Goal: Information Seeking & Learning: Learn about a topic

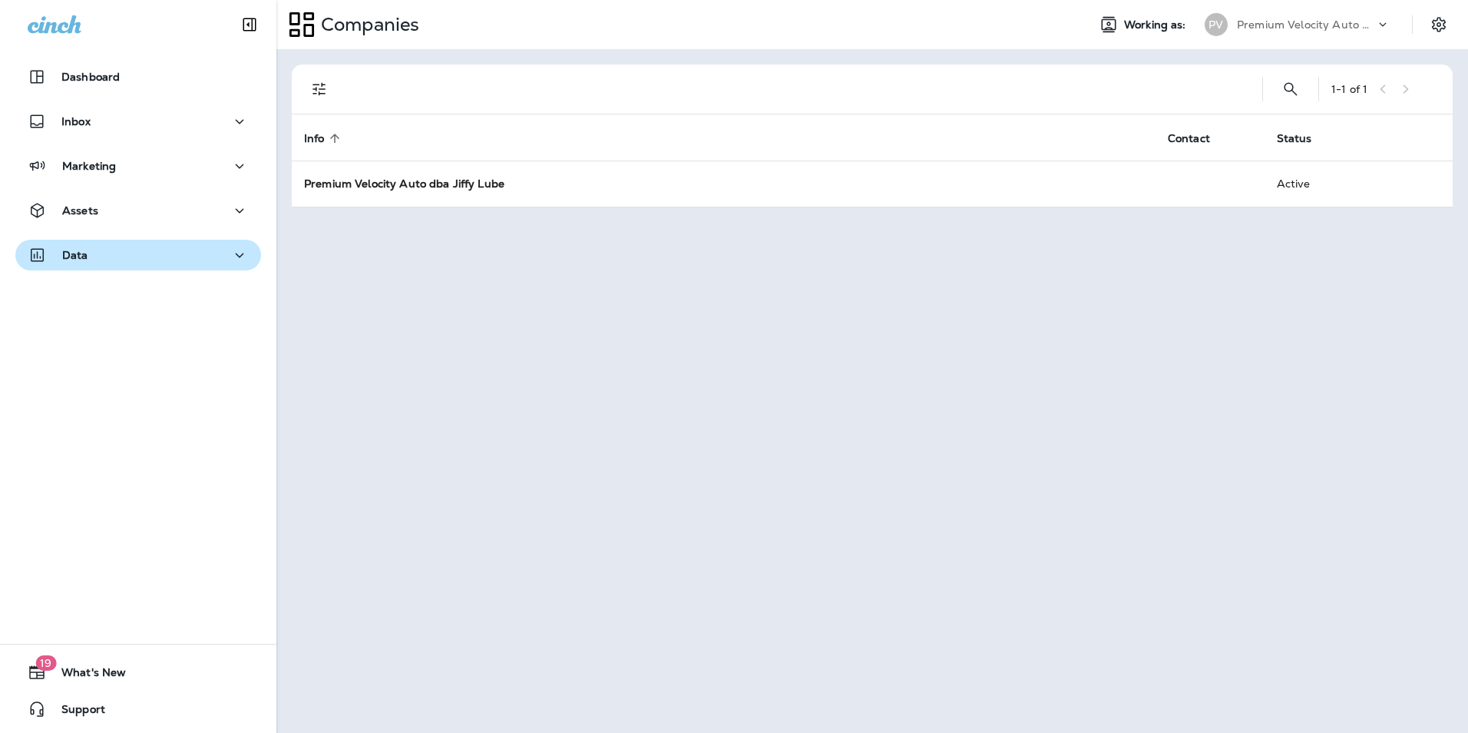
click at [140, 243] on button "Data" at bounding box center [138, 255] width 246 height 31
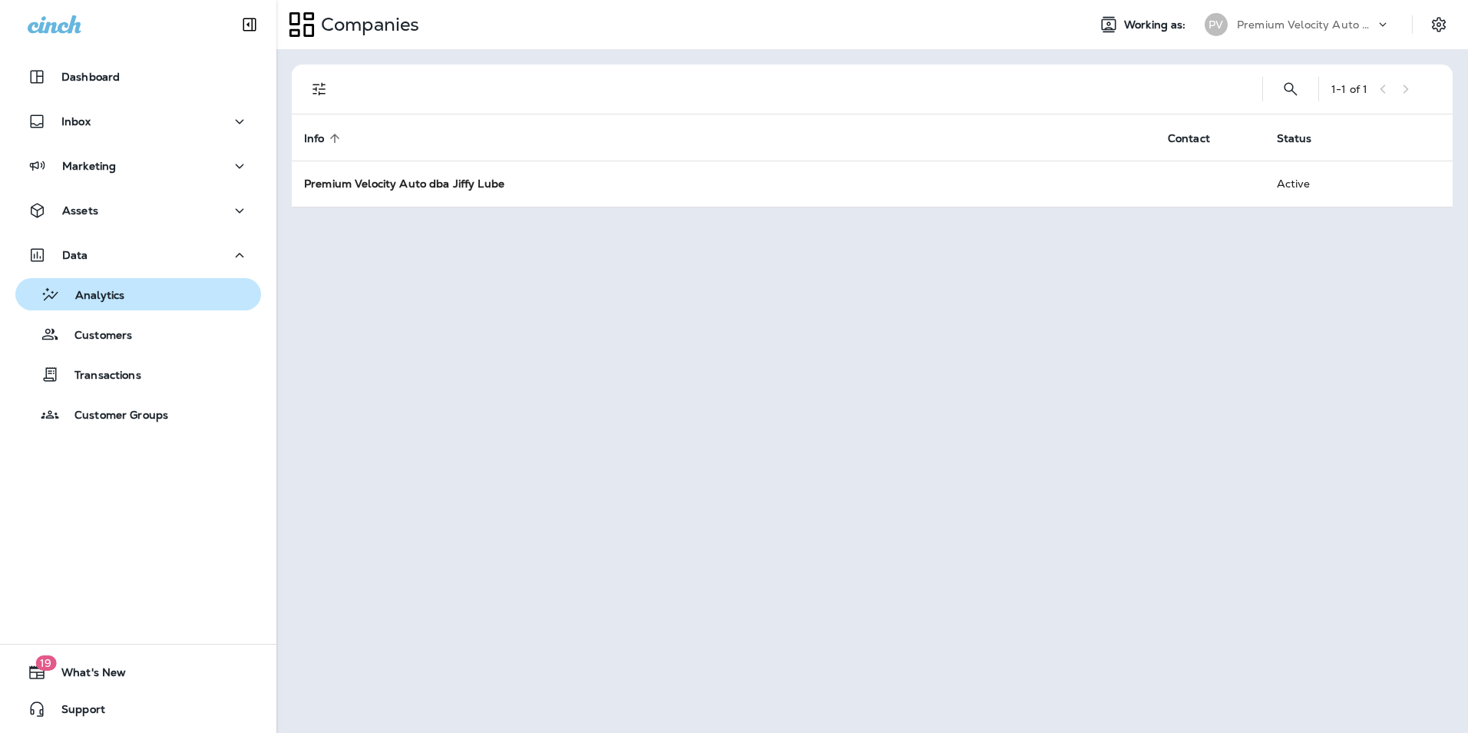
click at [116, 302] on p "Analytics" at bounding box center [92, 296] width 65 height 15
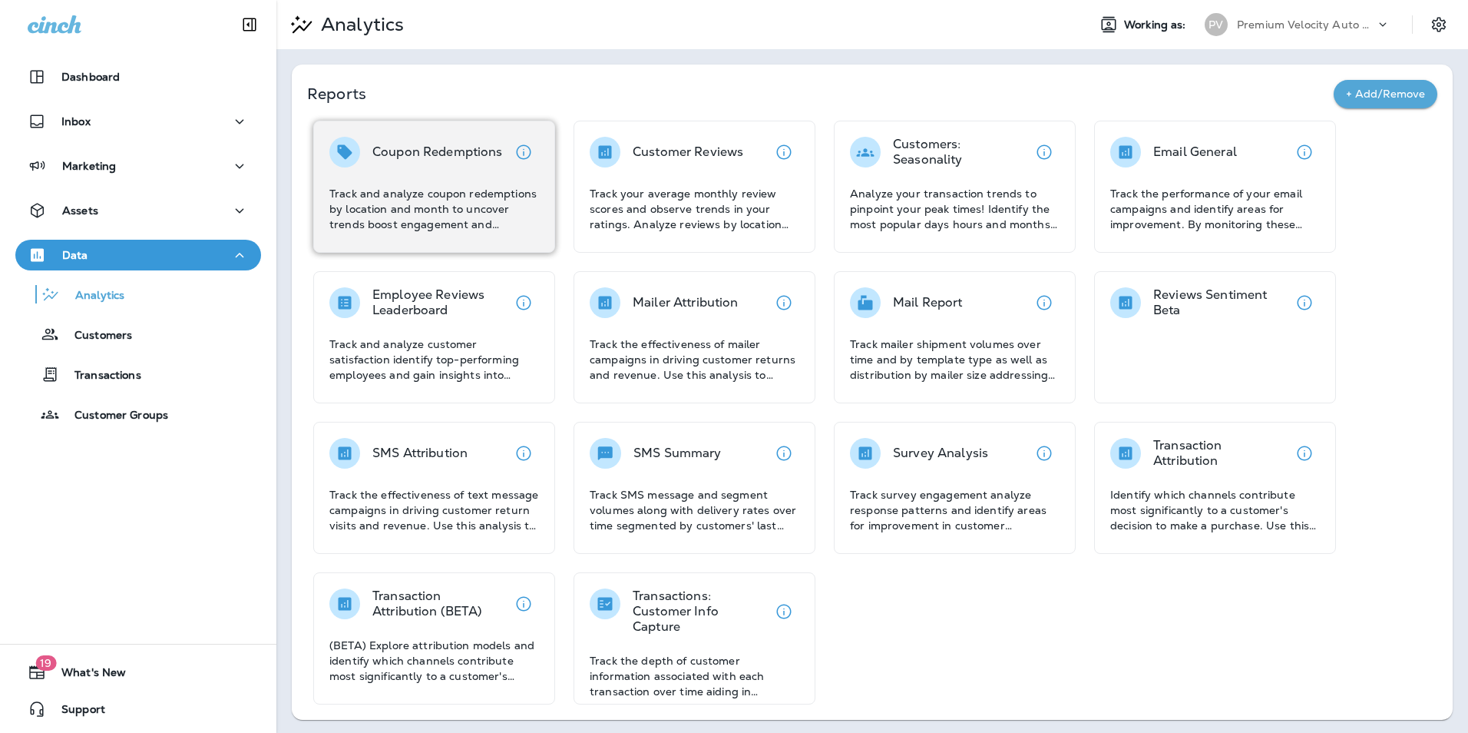
click at [475, 170] on div "Coupon Redemptions Track and analyze coupon redemptions by location and month t…" at bounding box center [434, 184] width 210 height 95
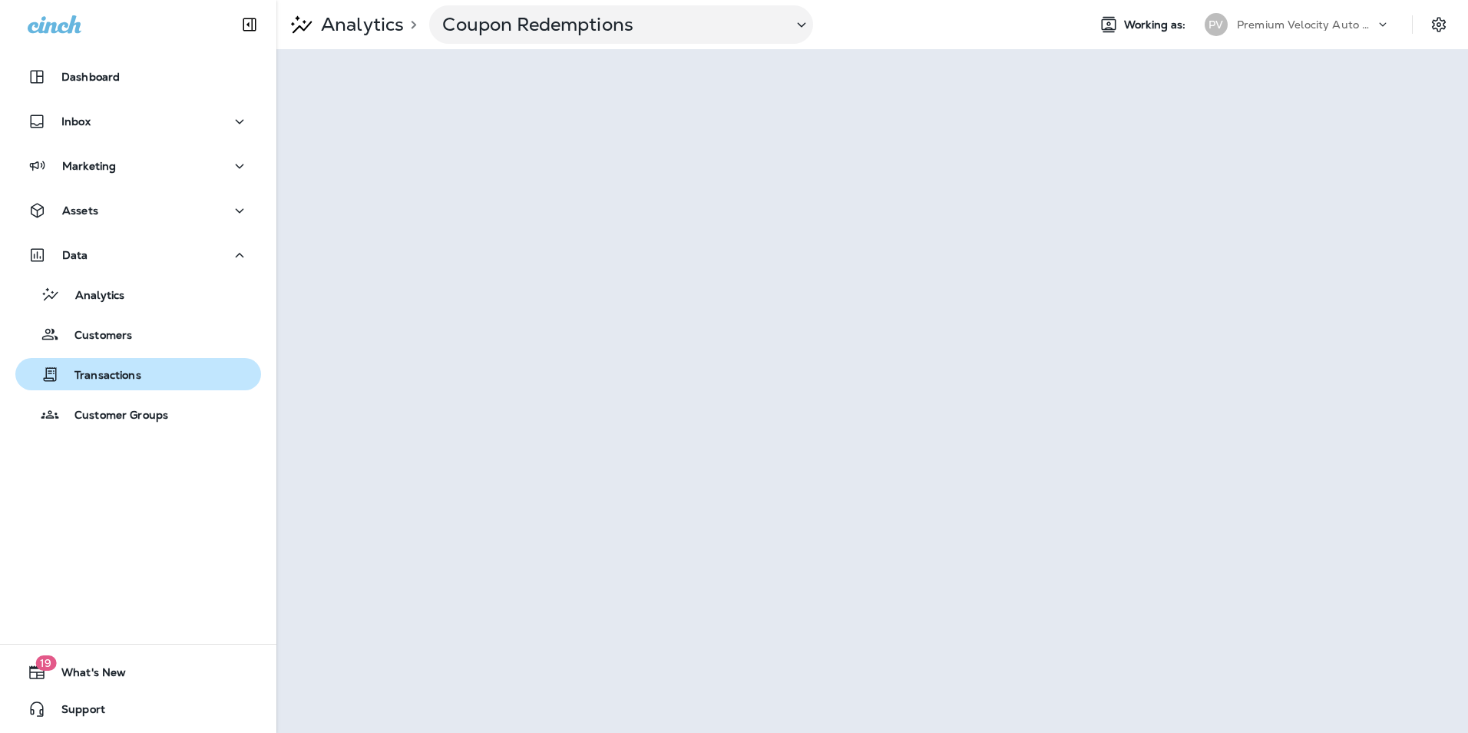
click at [183, 361] on button "Transactions" at bounding box center [138, 374] width 246 height 32
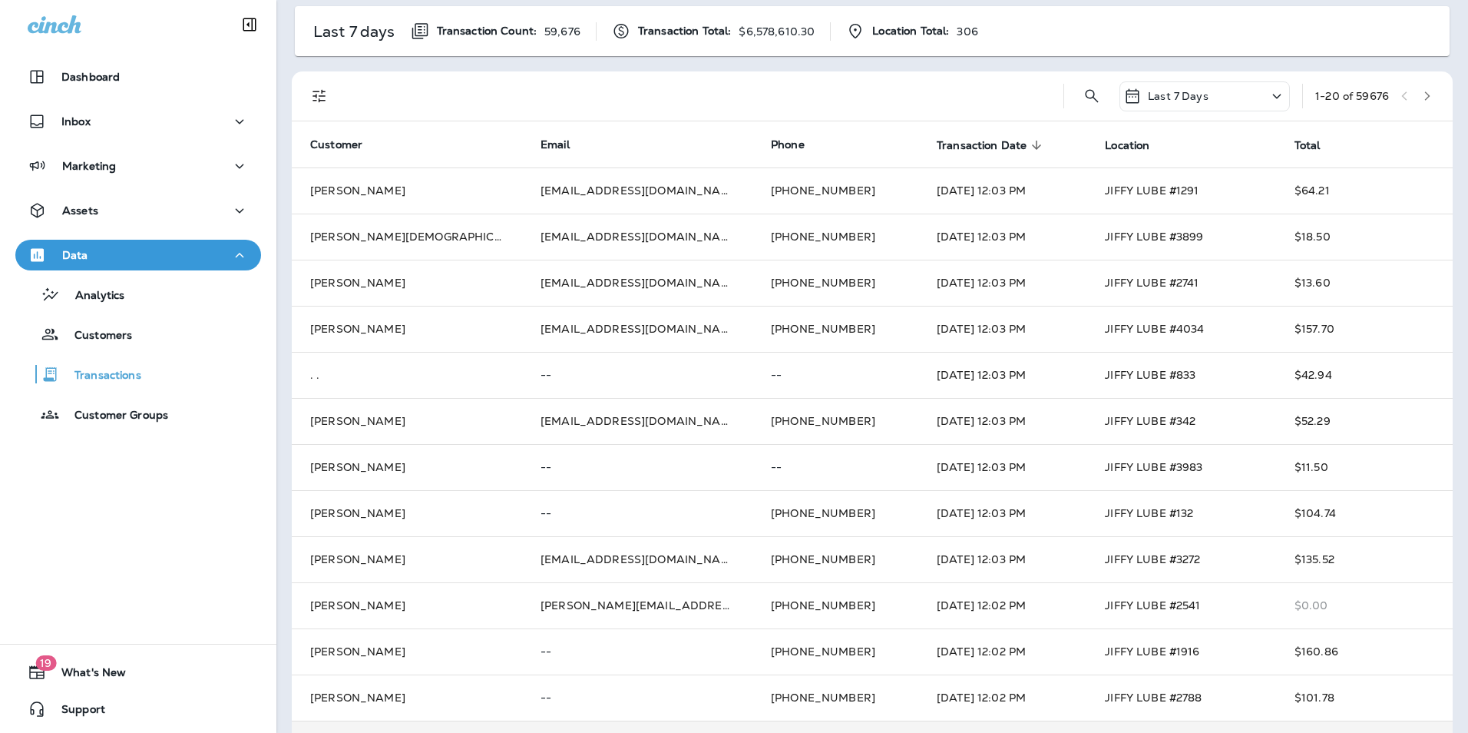
scroll to position [50, 0]
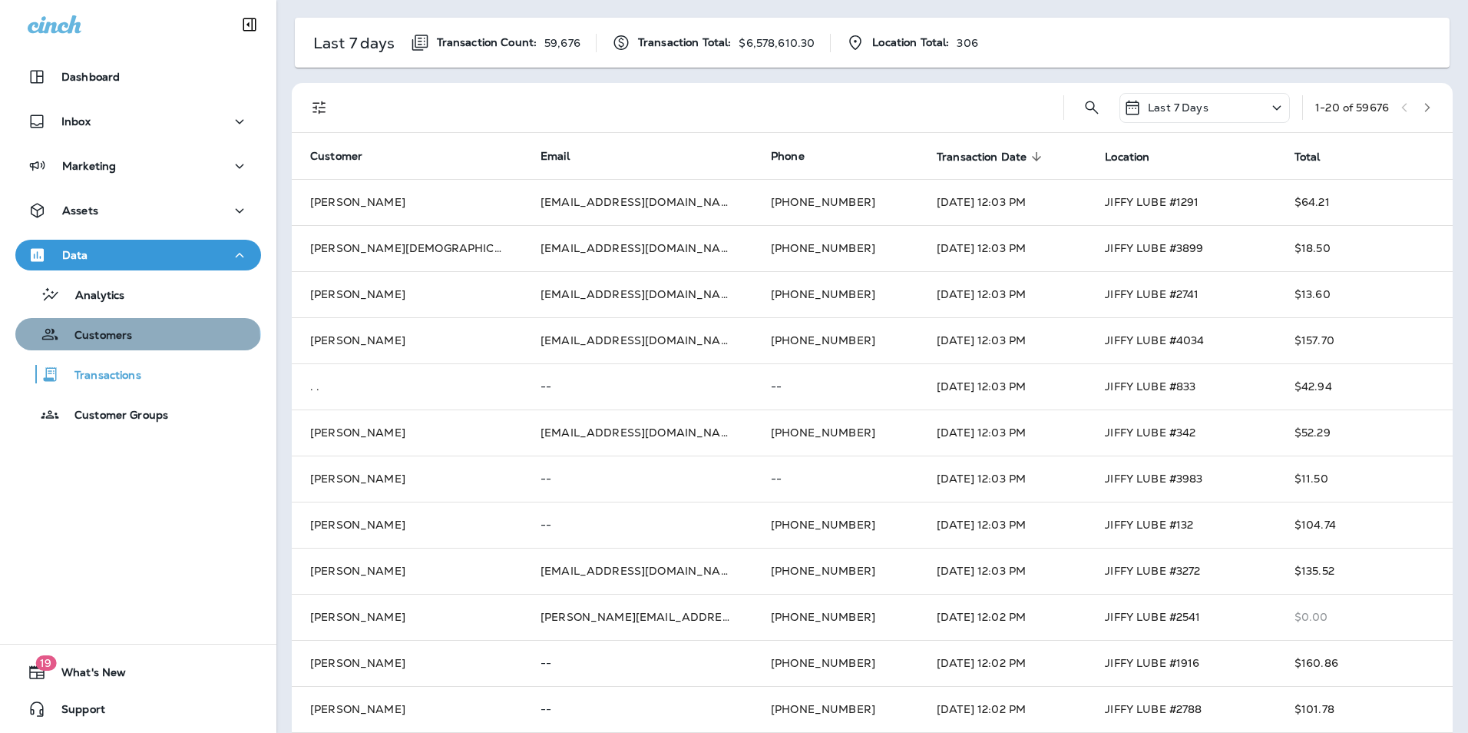
click at [137, 339] on div "Customers" at bounding box center [138, 334] width 233 height 23
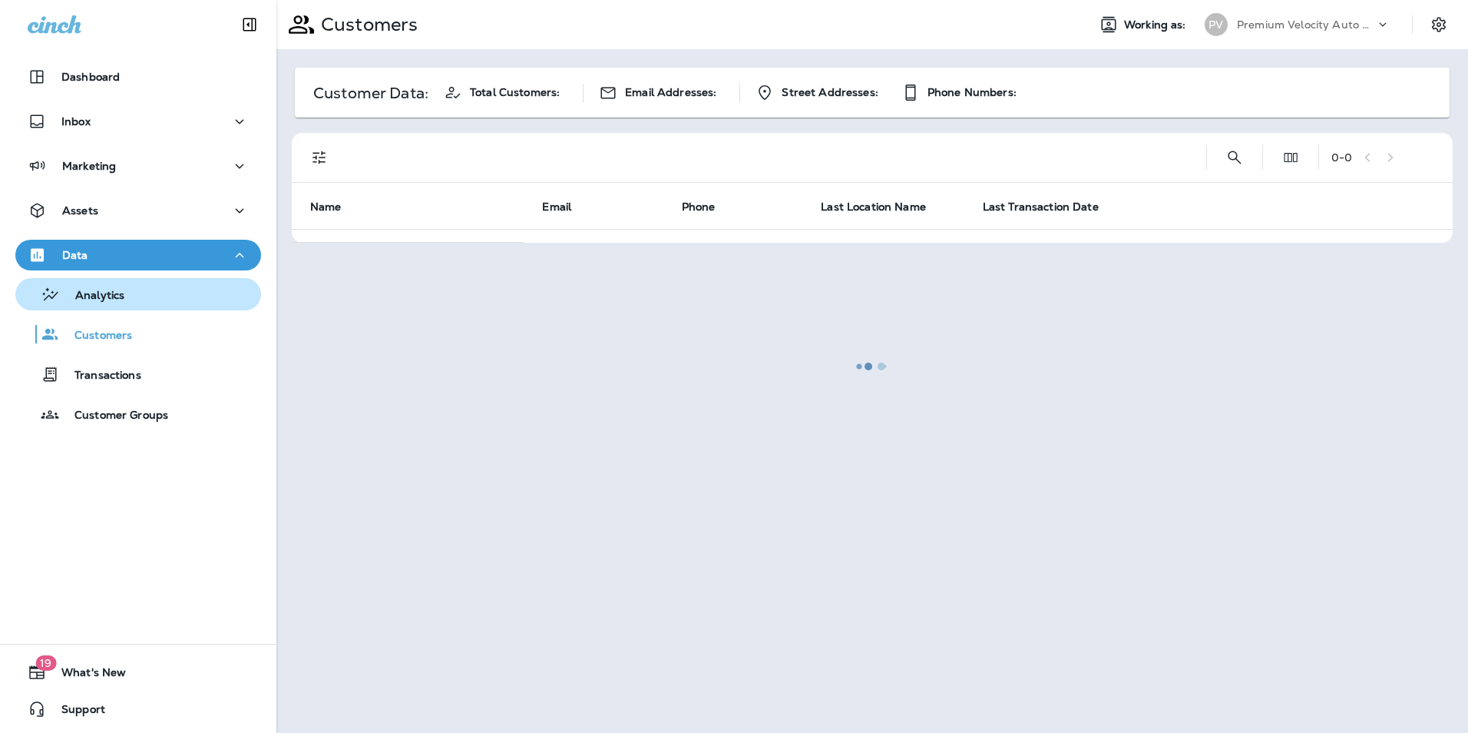
click at [187, 296] on div "Analytics" at bounding box center [138, 294] width 233 height 23
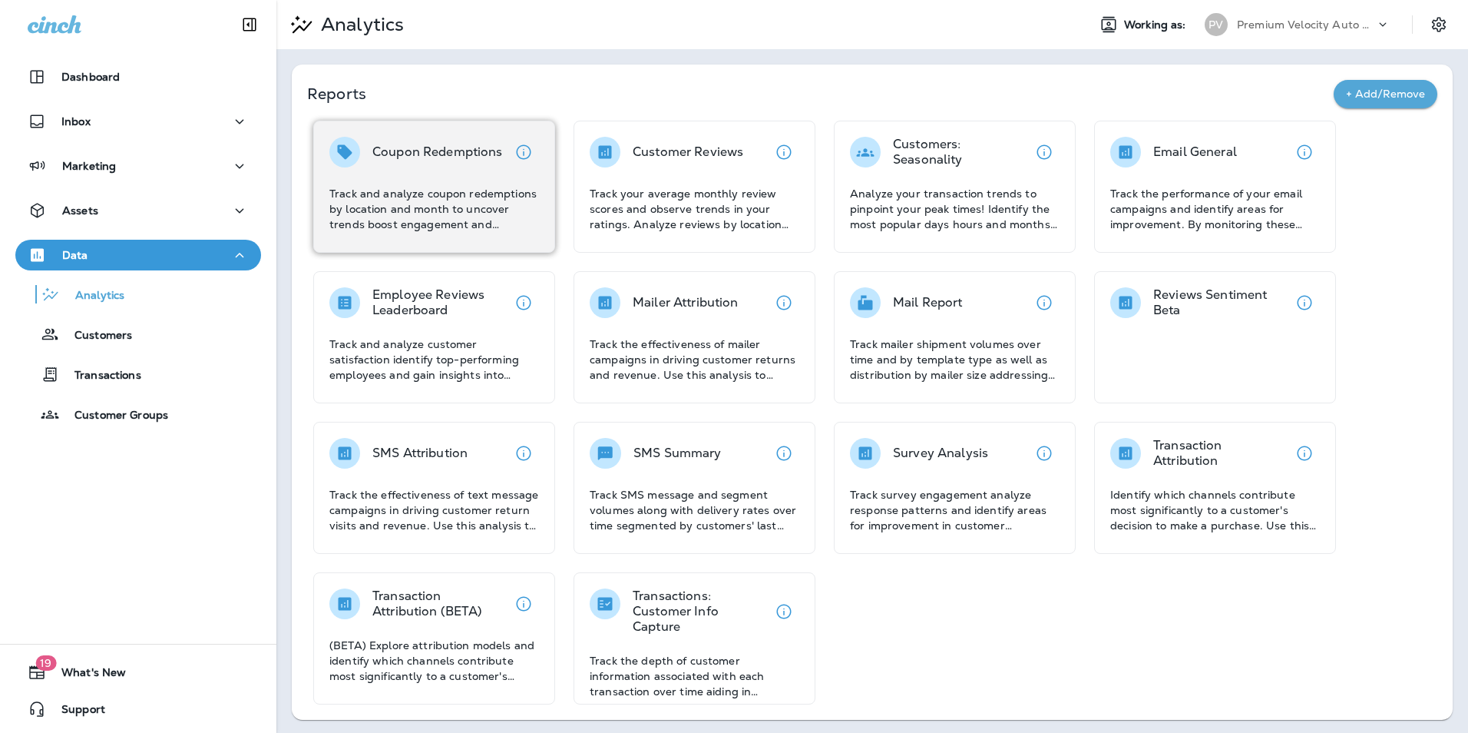
click at [483, 175] on div "Coupon Redemptions Track and analyze coupon redemptions by location and month t…" at bounding box center [434, 184] width 210 height 95
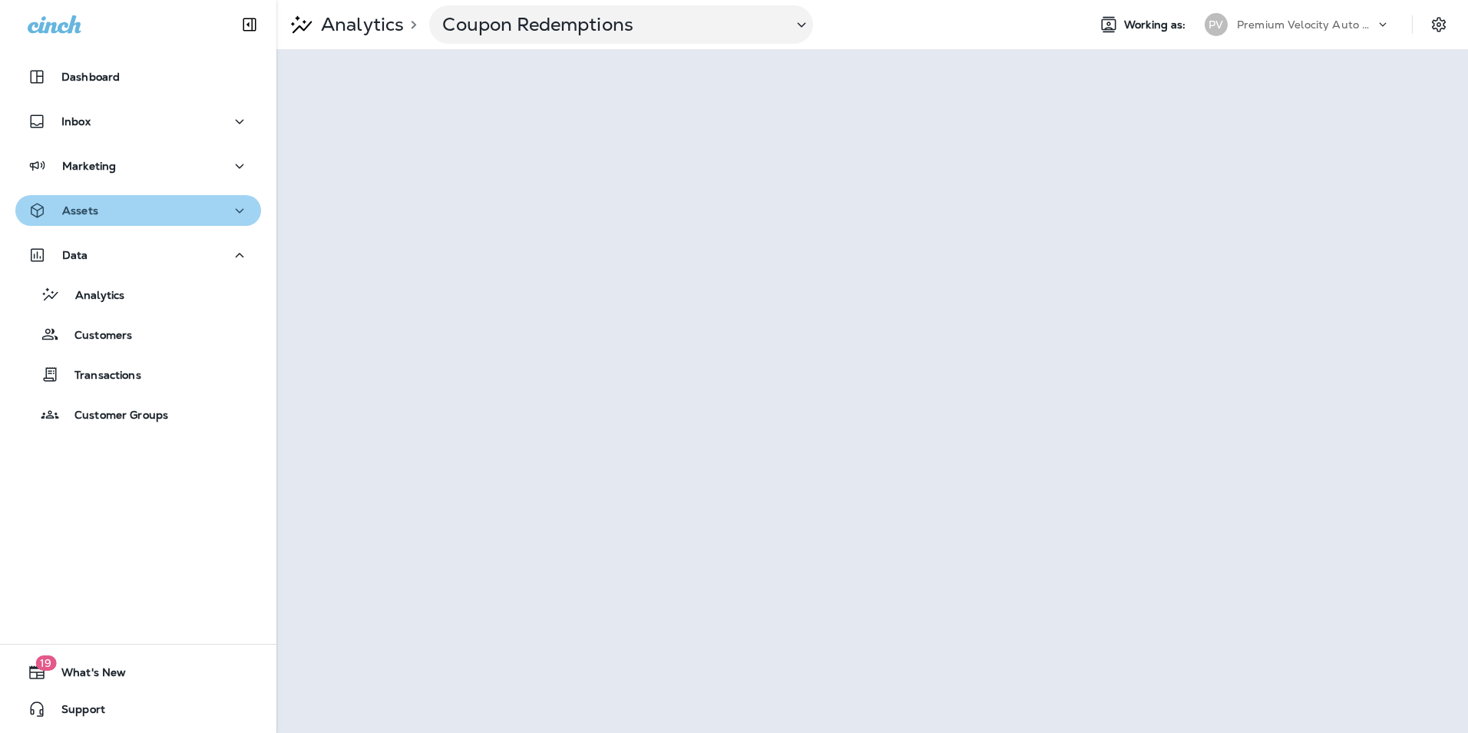
click at [217, 211] on div "Assets" at bounding box center [138, 210] width 221 height 19
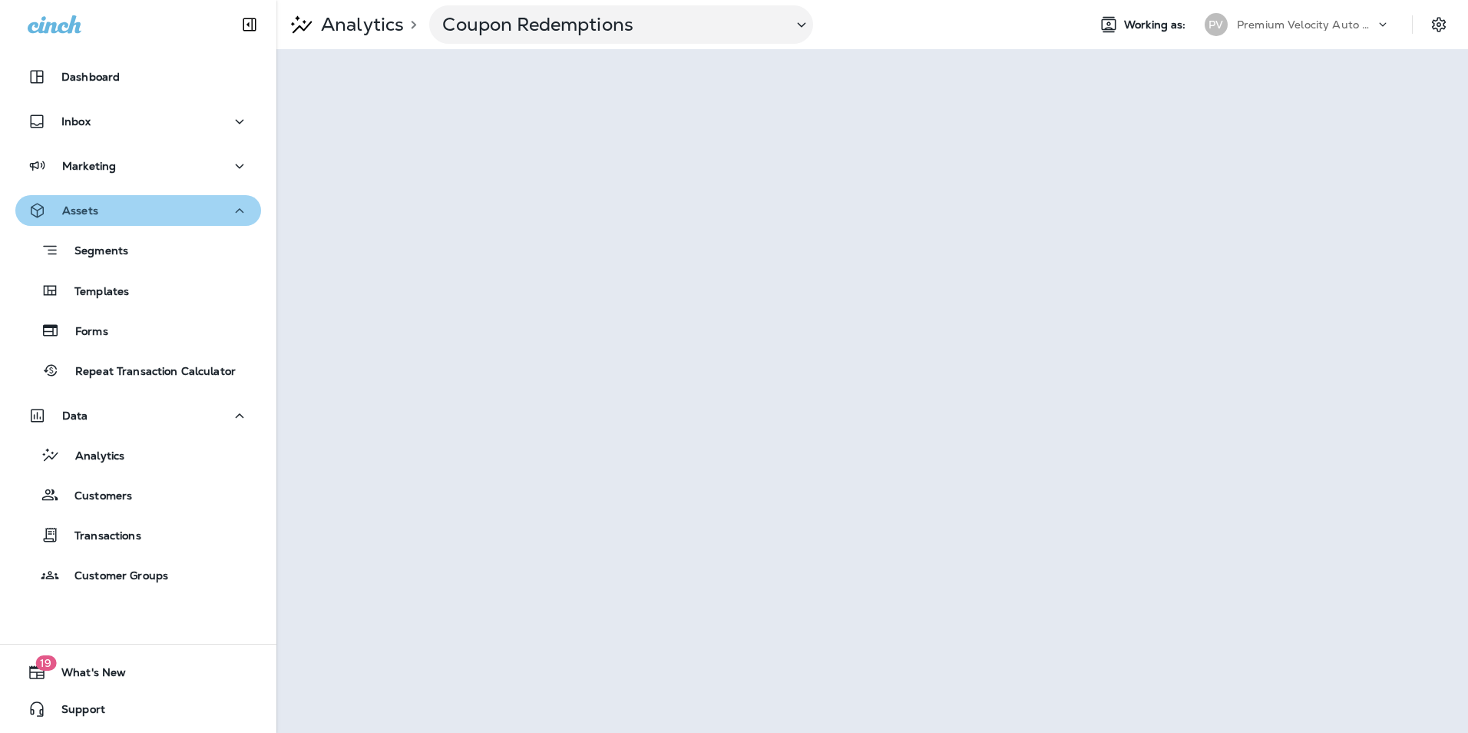
click at [217, 212] on div "Assets" at bounding box center [138, 210] width 221 height 19
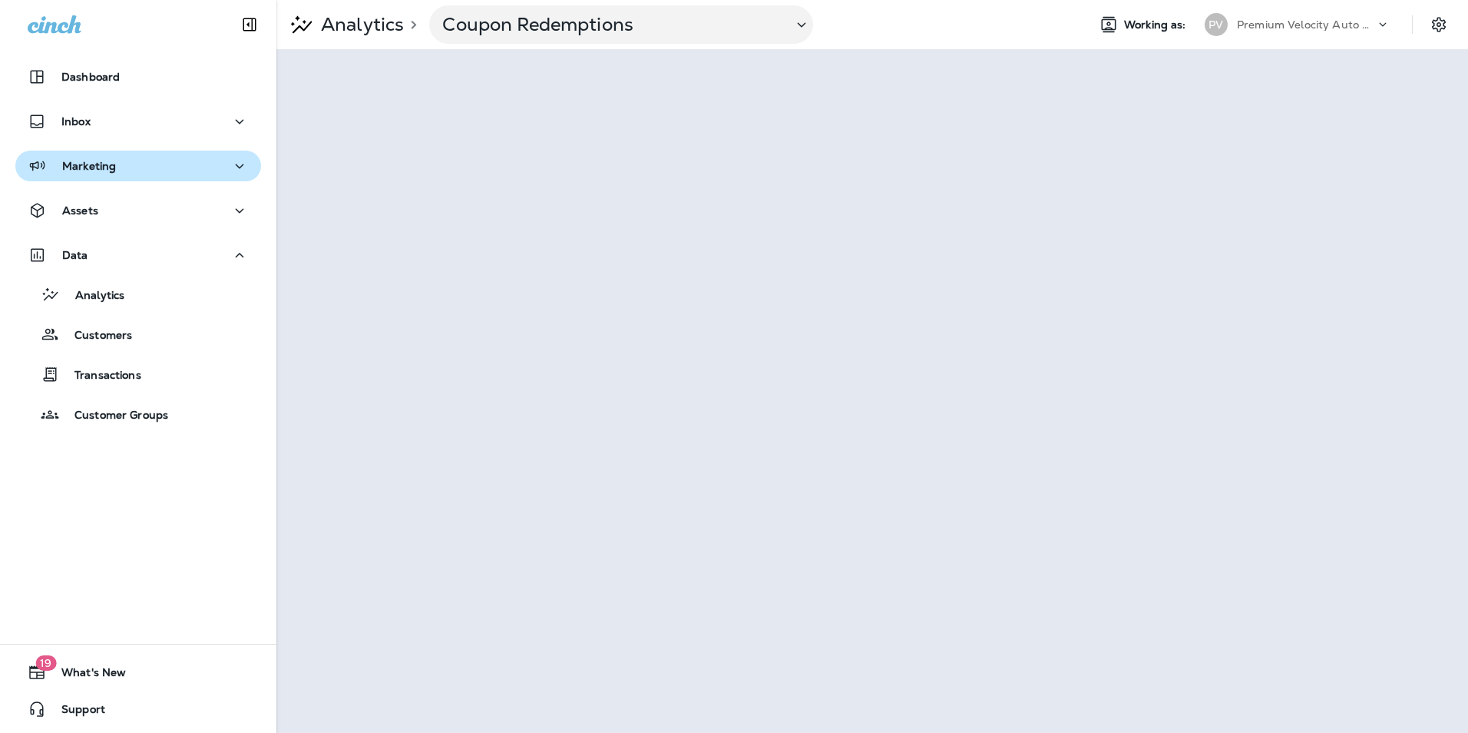
click at [237, 170] on icon "button" at bounding box center [239, 166] width 18 height 19
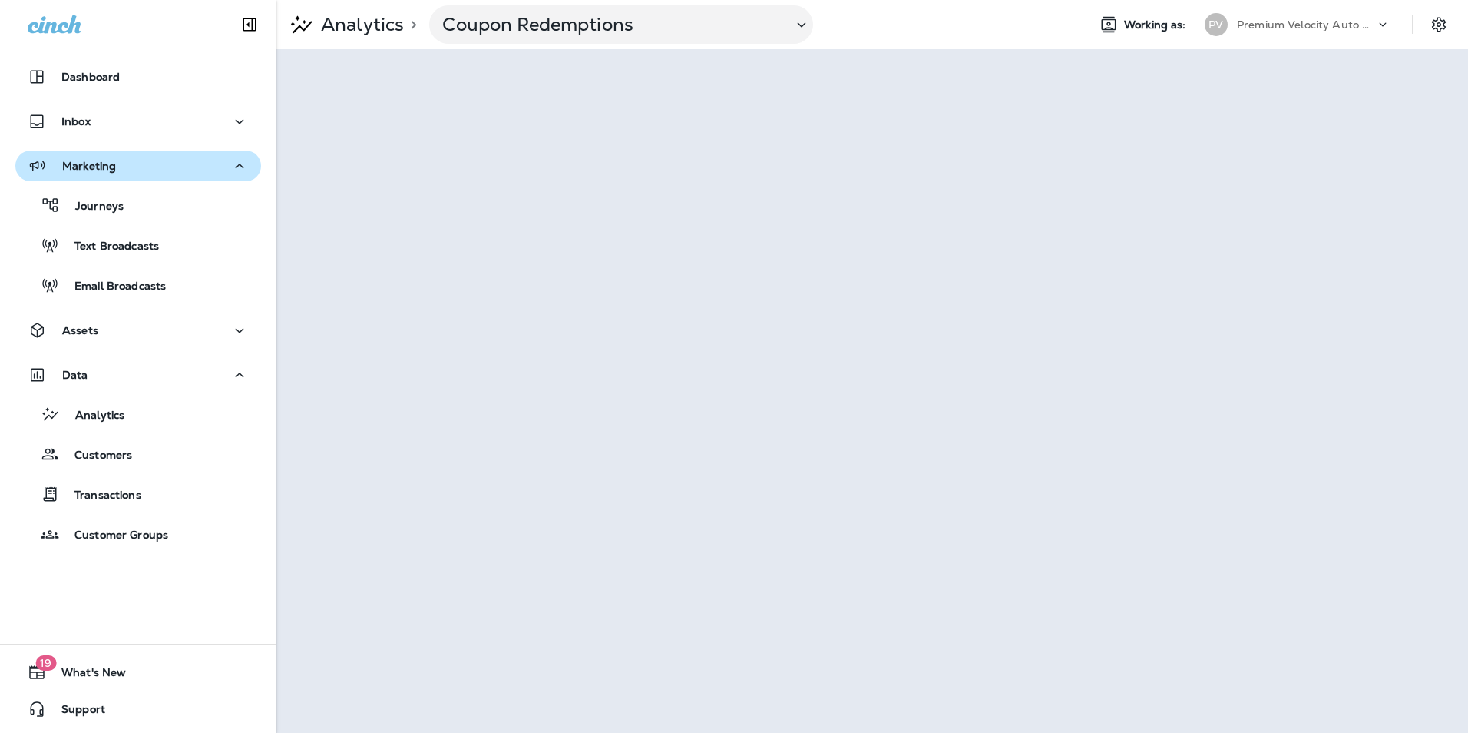
click at [237, 170] on icon "button" at bounding box center [239, 166] width 18 height 19
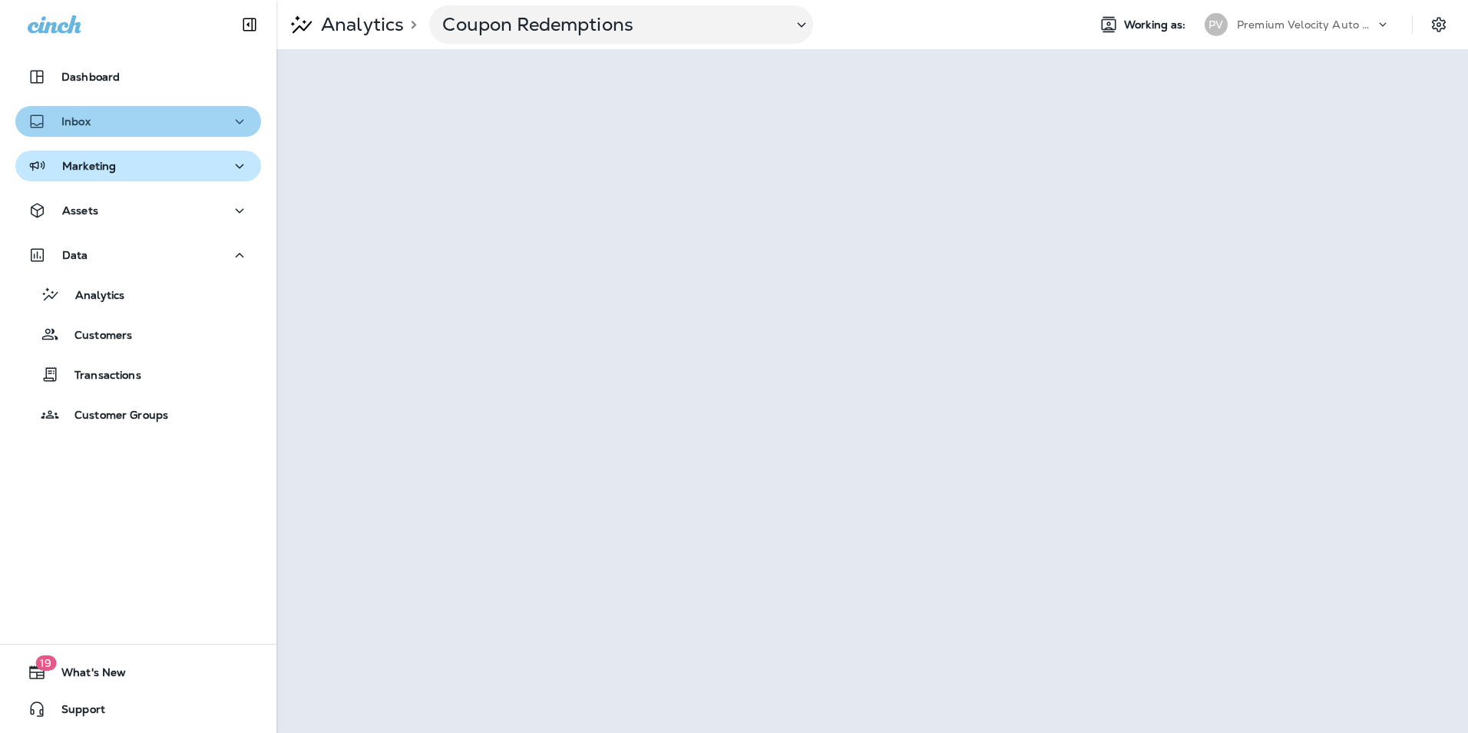
click at [232, 122] on icon "button" at bounding box center [239, 121] width 18 height 19
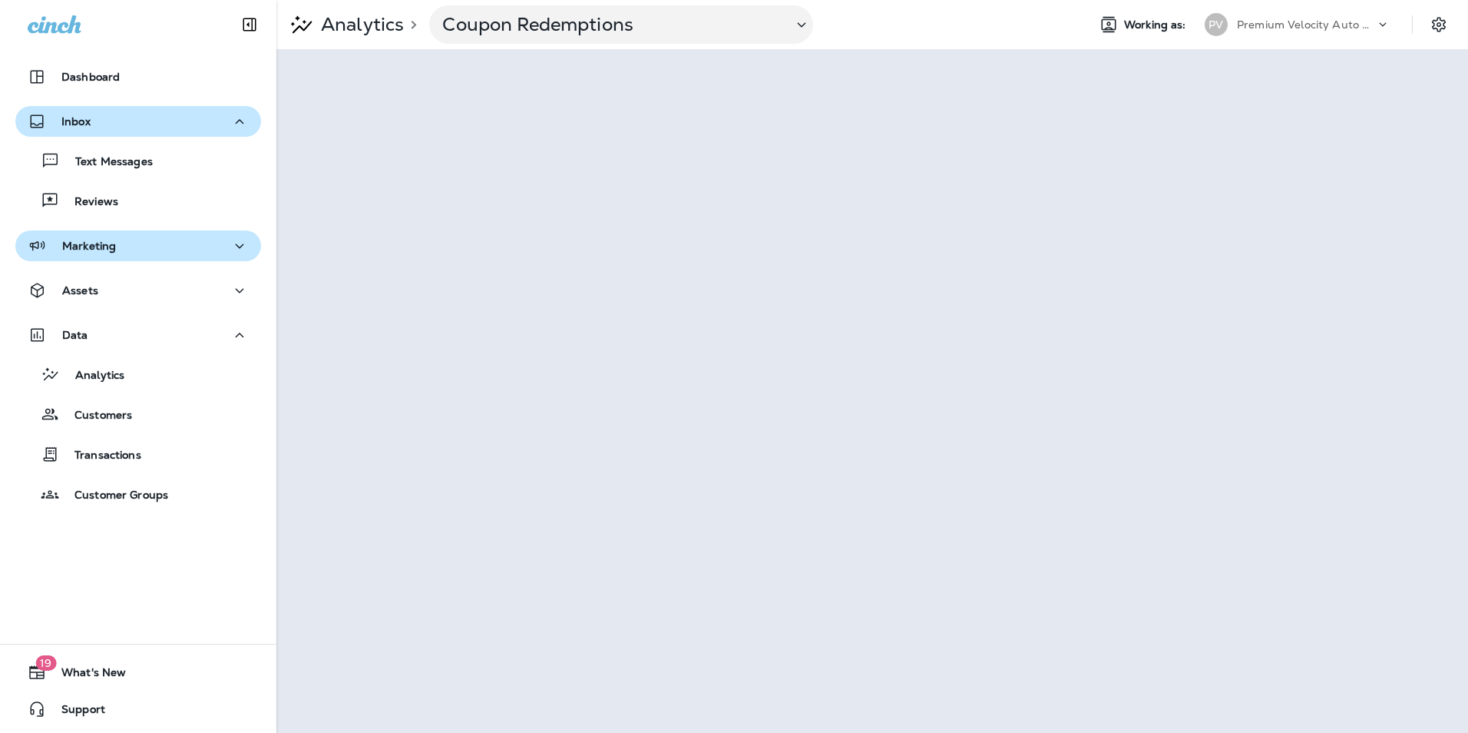
click at [231, 122] on icon "button" at bounding box center [239, 121] width 18 height 19
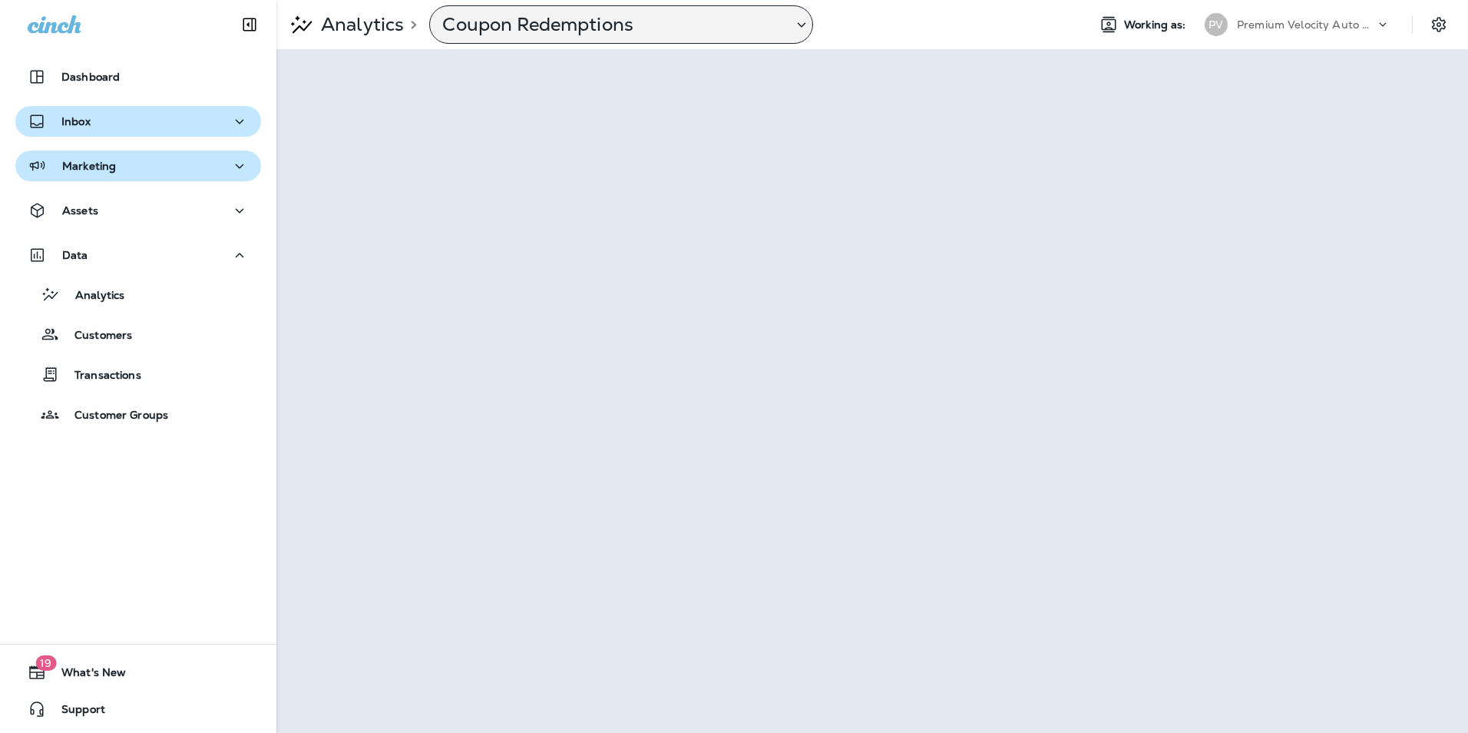
click at [802, 21] on icon at bounding box center [802, 24] width 18 height 19
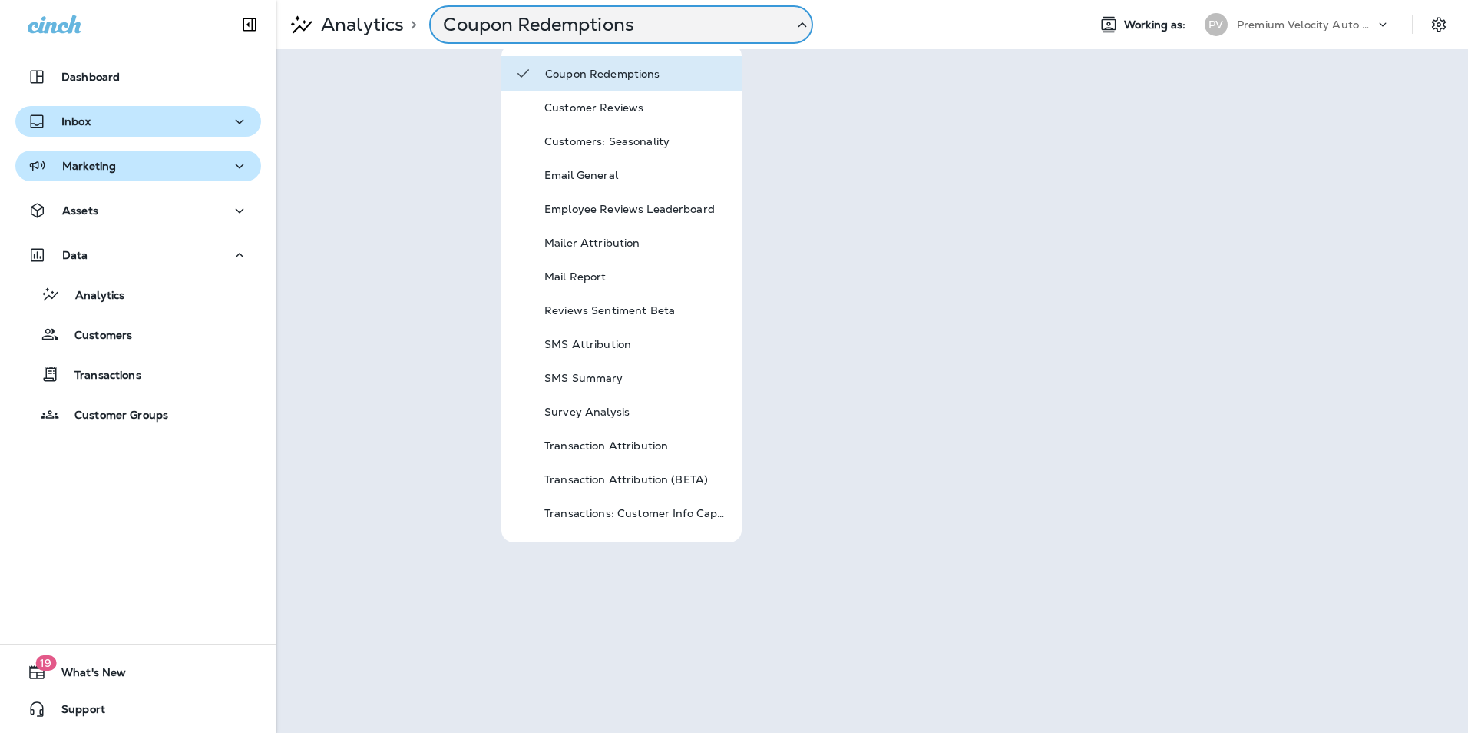
click at [806, 25] on icon at bounding box center [803, 24] width 8 height 5
